Goal: Transaction & Acquisition: Purchase product/service

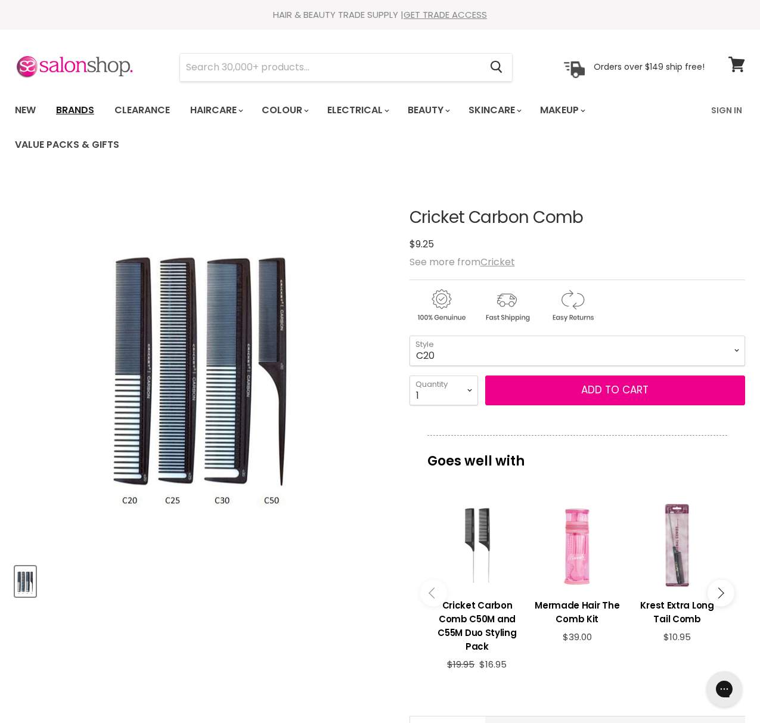
click at [92, 113] on link "Brands" at bounding box center [75, 110] width 56 height 25
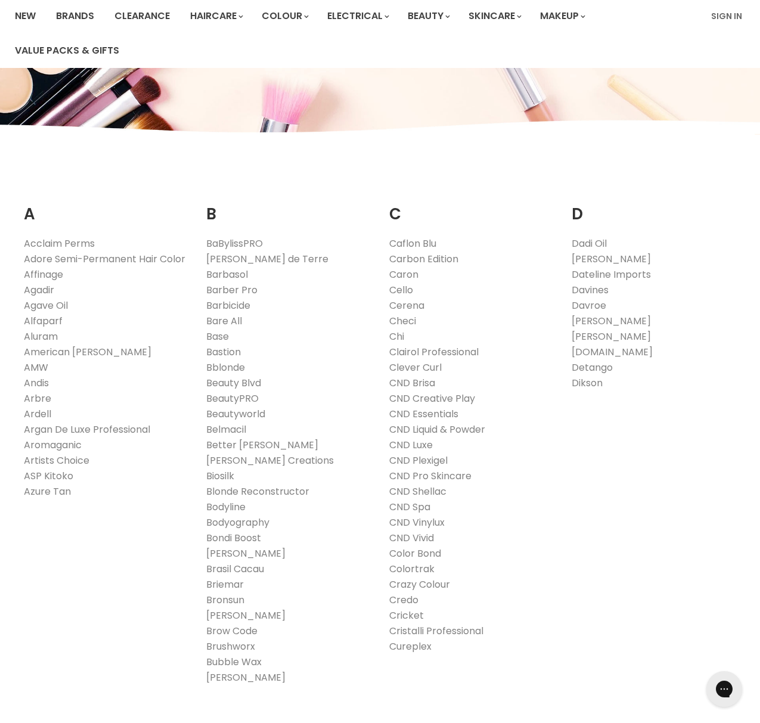
scroll to position [220, 0]
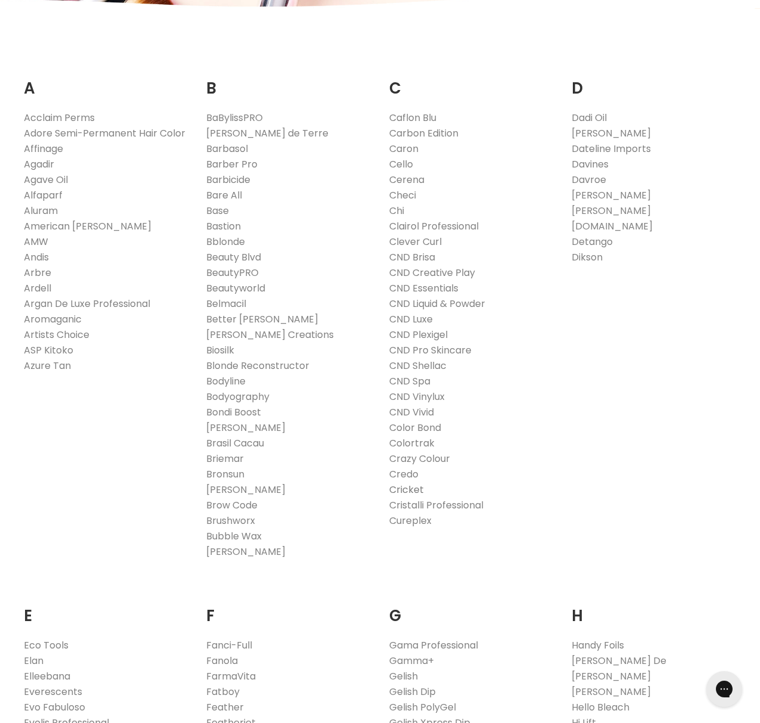
click at [401, 489] on link "Cricket" at bounding box center [406, 490] width 35 height 14
